Goal: Ask a question: Seek information or help from site administrators or community

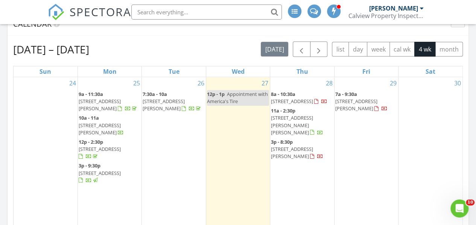
scroll to position [301, 0]
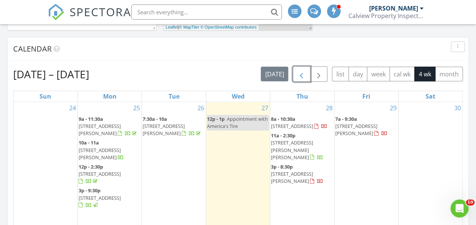
click at [306, 73] on span "button" at bounding box center [301, 74] width 9 height 9
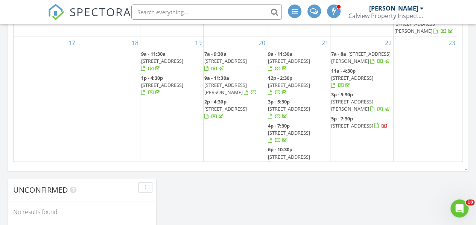
scroll to position [523, 0]
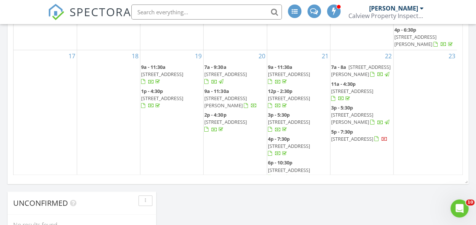
click at [164, 99] on span "[STREET_ADDRESS]" at bounding box center [162, 98] width 42 height 7
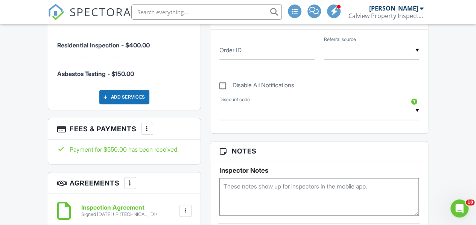
click at [144, 132] on div at bounding box center [147, 129] width 8 height 8
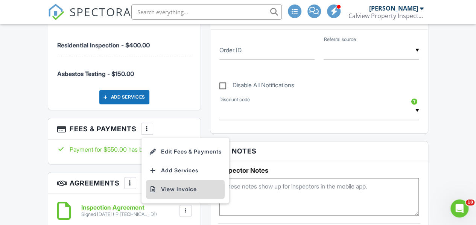
click at [169, 198] on li "View Invoice" at bounding box center [185, 189] width 79 height 19
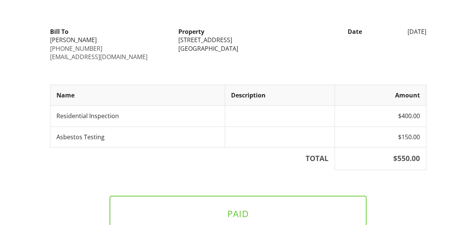
scroll to position [17, 0]
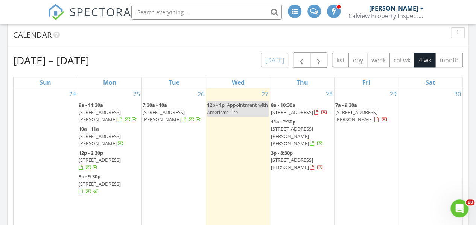
scroll to position [260, 0]
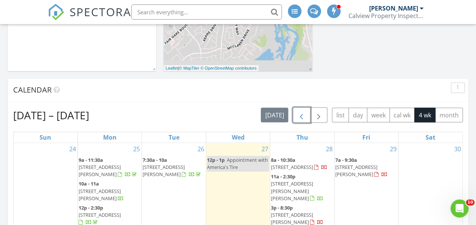
drag, startPoint x: 309, startPoint y: 112, endPoint x: 304, endPoint y: 116, distance: 6.7
click at [309, 112] on button "button" at bounding box center [302, 114] width 18 height 15
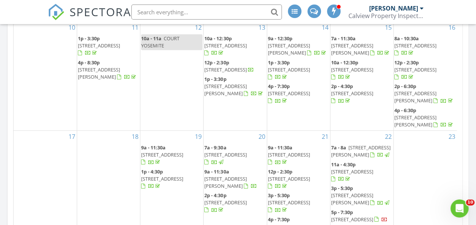
scroll to position [451, 0]
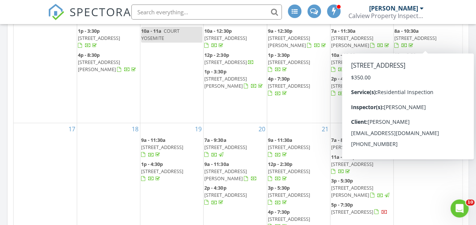
click at [428, 35] on span "5059 Lakeview Cir , Fairfield 94534" at bounding box center [415, 38] width 42 height 7
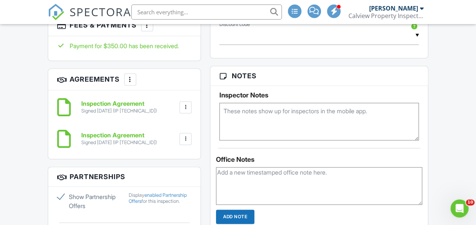
click at [148, 29] on div at bounding box center [147, 25] width 8 height 8
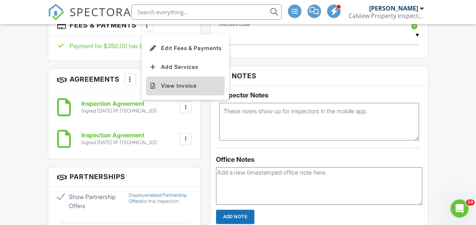
click at [162, 94] on li "View Invoice" at bounding box center [185, 85] width 79 height 19
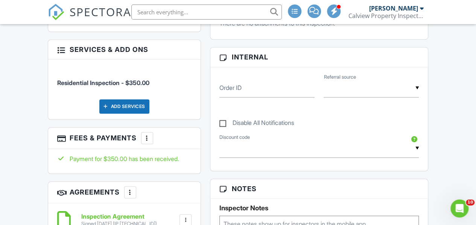
scroll to position [151, 0]
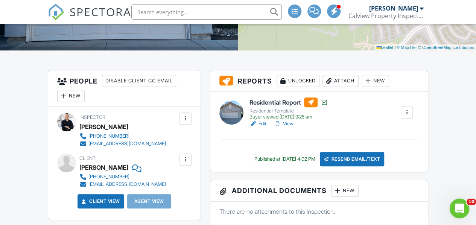
drag, startPoint x: 461, startPoint y: 209, endPoint x: 848, endPoint y: 386, distance: 426.2
click at [461, 209] on icon "Open Intercom Messenger" at bounding box center [458, 207] width 12 height 12
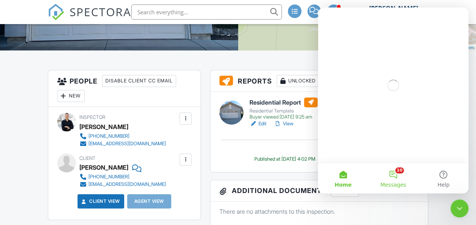
scroll to position [0, 0]
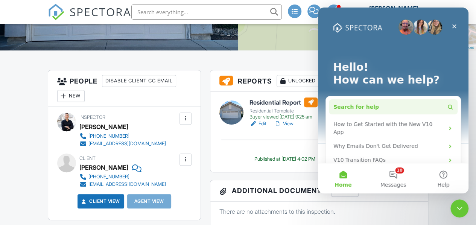
click at [397, 103] on button "Search for help" at bounding box center [393, 106] width 129 height 15
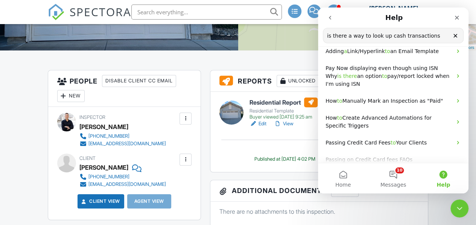
scroll to position [38, 0]
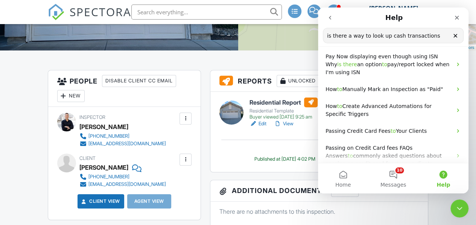
type input "is there a way to look up cash transactions"
click at [445, 182] on span "Help" at bounding box center [444, 184] width 14 height 5
click at [443, 177] on button "Help" at bounding box center [443, 178] width 50 height 30
click at [385, 177] on button "10 Messages" at bounding box center [393, 178] width 50 height 30
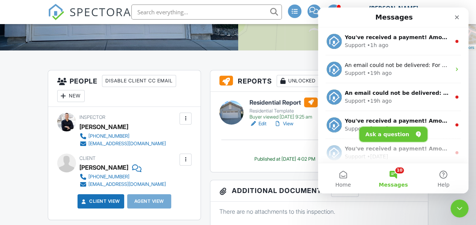
click at [405, 132] on button "Ask a question" at bounding box center [393, 134] width 68 height 15
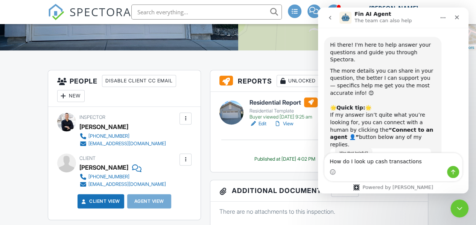
type textarea "How do I look up cash transactions"
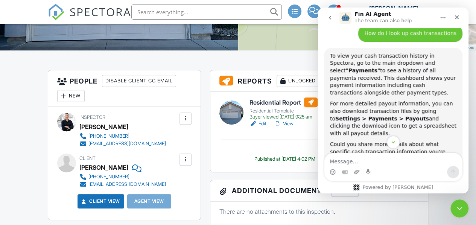
scroll to position [192, 0]
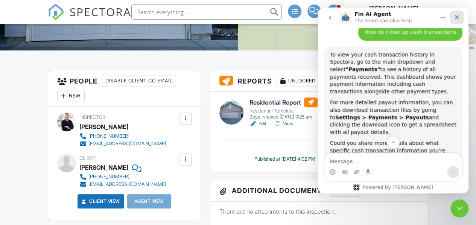
click at [458, 17] on icon "Close" at bounding box center [457, 17] width 6 height 6
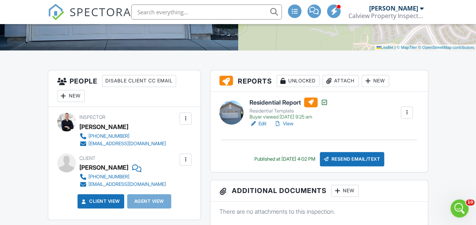
scroll to position [282, 0]
click at [405, 13] on div "Calview Property Inspections" at bounding box center [385, 16] width 75 height 8
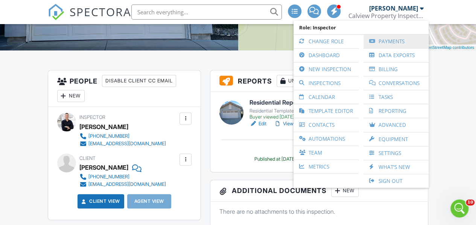
click at [382, 43] on link "Payments" at bounding box center [396, 42] width 58 height 14
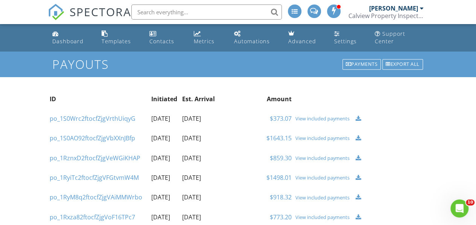
click at [321, 117] on div "View included payments" at bounding box center [323, 119] width 56 height 6
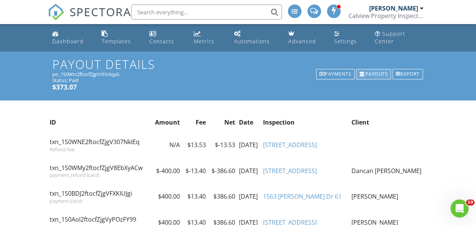
click at [376, 72] on div "Payouts" at bounding box center [373, 74] width 35 height 11
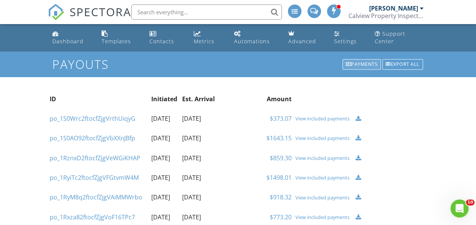
drag, startPoint x: 358, startPoint y: 57, endPoint x: 358, endPoint y: 62, distance: 4.9
click at [358, 58] on h1 "Payouts" at bounding box center [237, 64] width 371 height 13
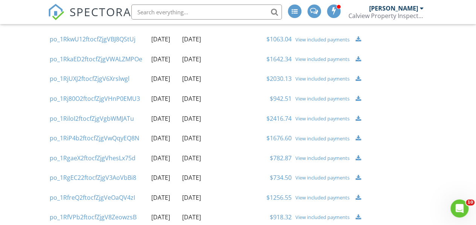
scroll to position [537, 0]
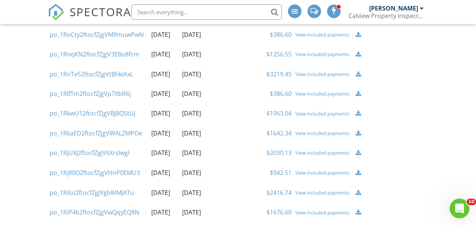
drag, startPoint x: 455, startPoint y: 212, endPoint x: 893, endPoint y: 406, distance: 478.6
click at [455, 213] on div "Open Intercom Messenger" at bounding box center [458, 207] width 25 height 25
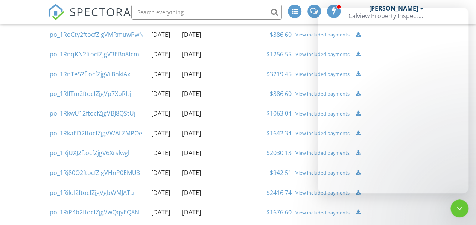
scroll to position [0, 0]
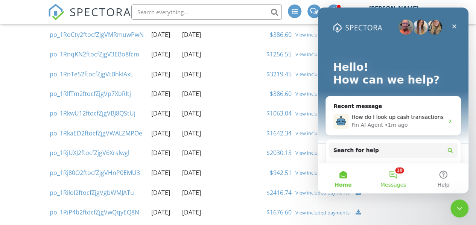
click at [393, 182] on span "Messages" at bounding box center [393, 184] width 26 height 5
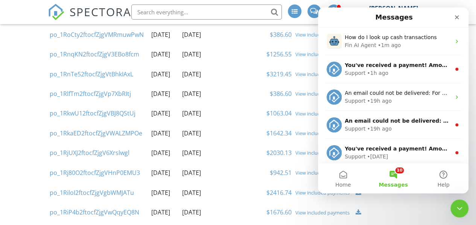
click at [398, 178] on button "10 Messages" at bounding box center [393, 178] width 50 height 30
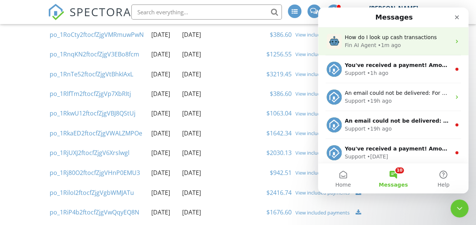
click at [407, 37] on span "How do I look up cash transactions" at bounding box center [391, 37] width 92 height 6
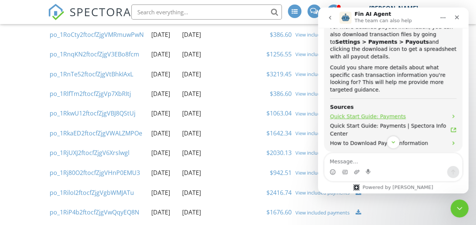
scroll to position [282, 0]
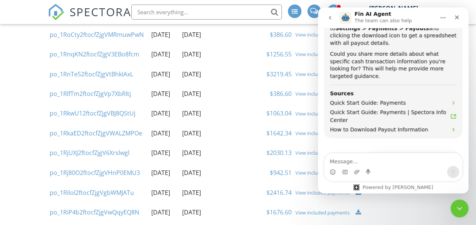
click at [424, 170] on button "Connect to an agent 👤" at bounding box center [421, 177] width 73 height 15
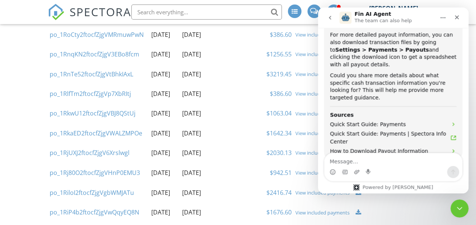
scroll to position [260, 0]
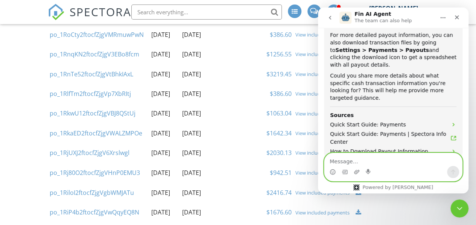
click at [407, 163] on textarea "Message…" at bounding box center [393, 159] width 138 height 13
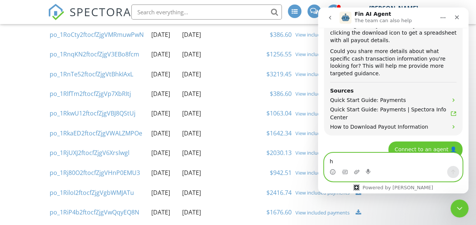
type textarea "ho"
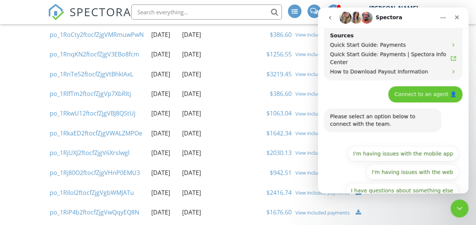
scroll to position [340, 0]
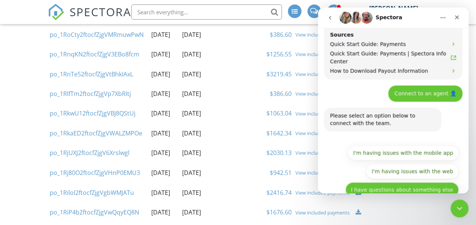
click at [416, 182] on button "I have questions about something else" at bounding box center [401, 189] width 113 height 15
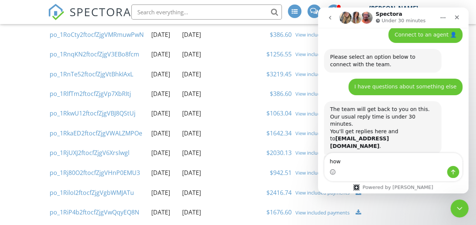
scroll to position [432, 0]
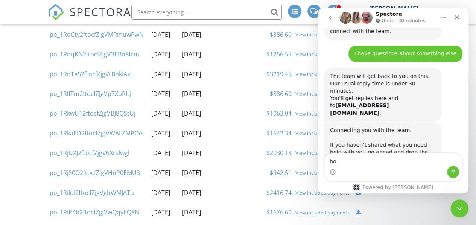
type textarea "h"
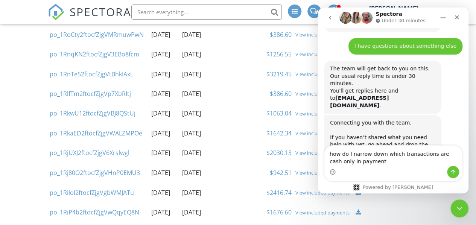
type textarea "how do I narrow down which transactions are cash only in payments"
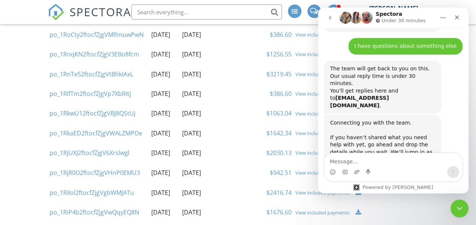
scroll to position [461, 0]
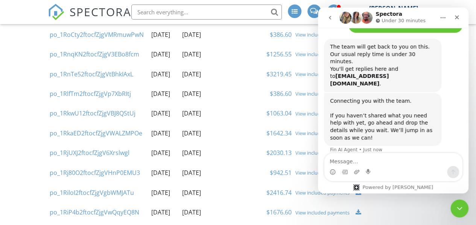
click at [330, 20] on icon "go back" at bounding box center [330, 18] width 6 height 6
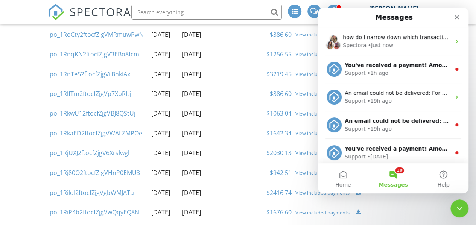
scroll to position [0, 0]
drag, startPoint x: 460, startPoint y: 204, endPoint x: 454, endPoint y: 204, distance: 6.1
click at [460, 204] on icon "Close Intercom Messenger" at bounding box center [458, 207] width 9 height 9
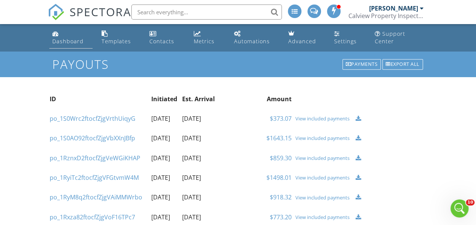
click at [62, 38] on div "Dashboard" at bounding box center [67, 41] width 31 height 7
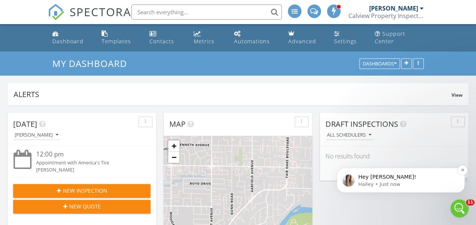
click at [425, 174] on p "Hey Ian!" at bounding box center [406, 177] width 97 height 8
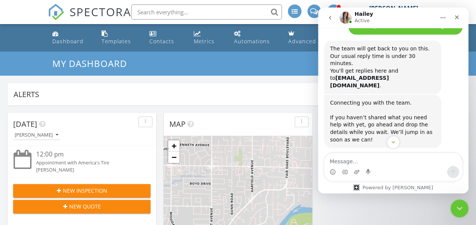
scroll to position [493, 0]
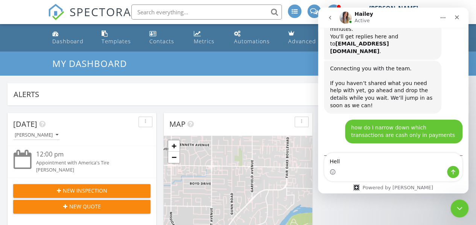
type textarea "Hello"
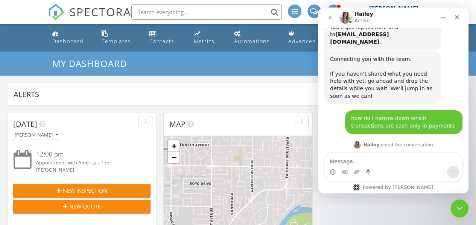
scroll to position [503, 0]
drag, startPoint x: 460, startPoint y: 206, endPoint x: 458, endPoint y: 202, distance: 4.2
click at [460, 206] on icon "Close Intercom Messenger" at bounding box center [458, 207] width 9 height 9
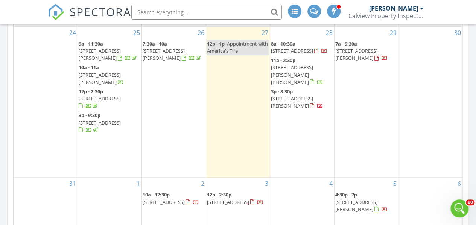
scroll to position [339, 0]
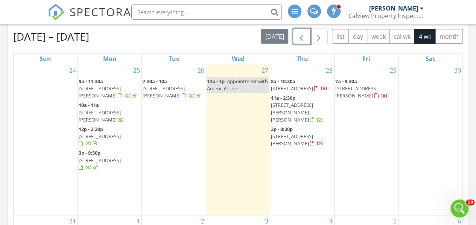
click at [301, 38] on span "button" at bounding box center [301, 36] width 9 height 9
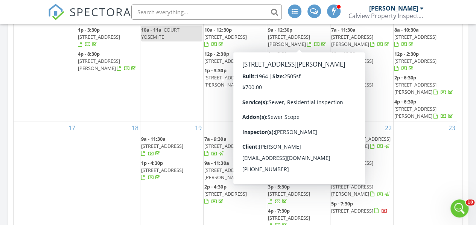
scroll to position [527, 0]
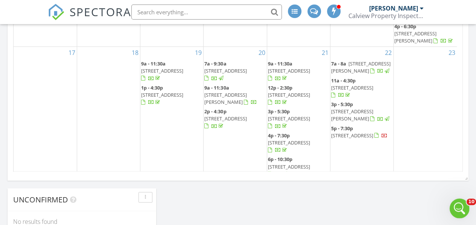
click at [458, 203] on icon "Open Intercom Messenger" at bounding box center [458, 207] width 12 height 12
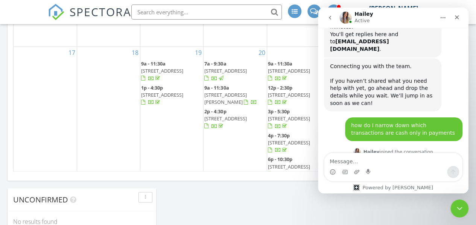
scroll to position [503, 0]
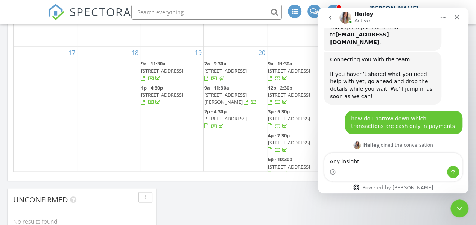
type textarea "Any insight?"
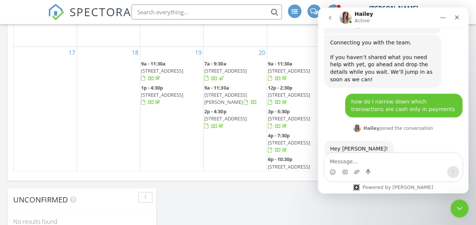
scroll to position [520, 0]
click at [455, 207] on icon "Close Intercom Messenger" at bounding box center [458, 207] width 9 height 9
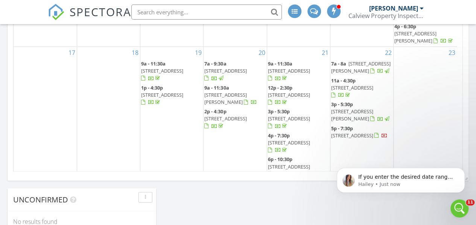
scroll to position [582, 0]
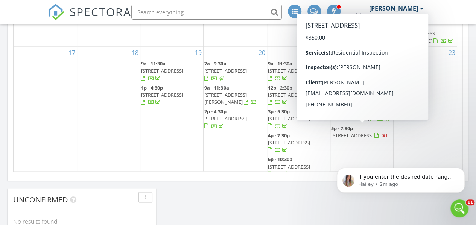
click at [437, 72] on div "23" at bounding box center [425, 113] width 63 height 133
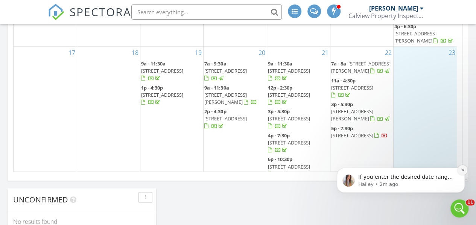
click at [461, 170] on icon "Dismiss notification" at bounding box center [463, 170] width 4 height 4
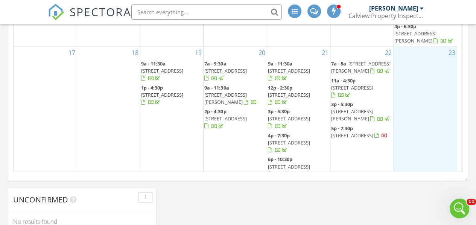
click at [455, 202] on div "Open Intercom Messenger" at bounding box center [458, 207] width 25 height 25
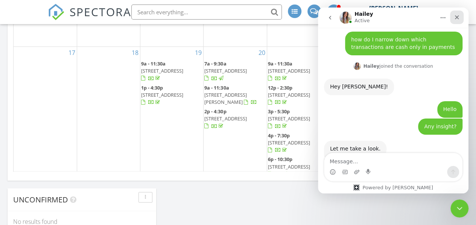
drag, startPoint x: 458, startPoint y: 15, endPoint x: 780, endPoint y: 58, distance: 325.3
click at [458, 15] on icon "Close" at bounding box center [457, 17] width 6 height 6
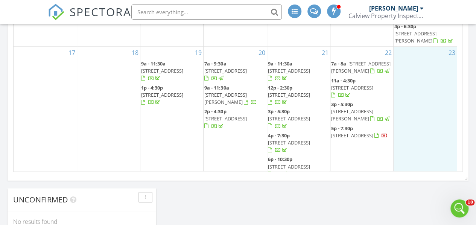
click at [392, 10] on div "[PERSON_NAME]" at bounding box center [393, 9] width 49 height 8
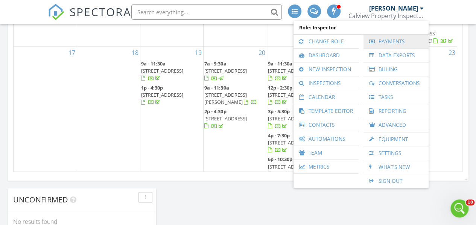
click at [397, 40] on link "Payments" at bounding box center [396, 42] width 58 height 14
